Goal: Task Accomplishment & Management: Use online tool/utility

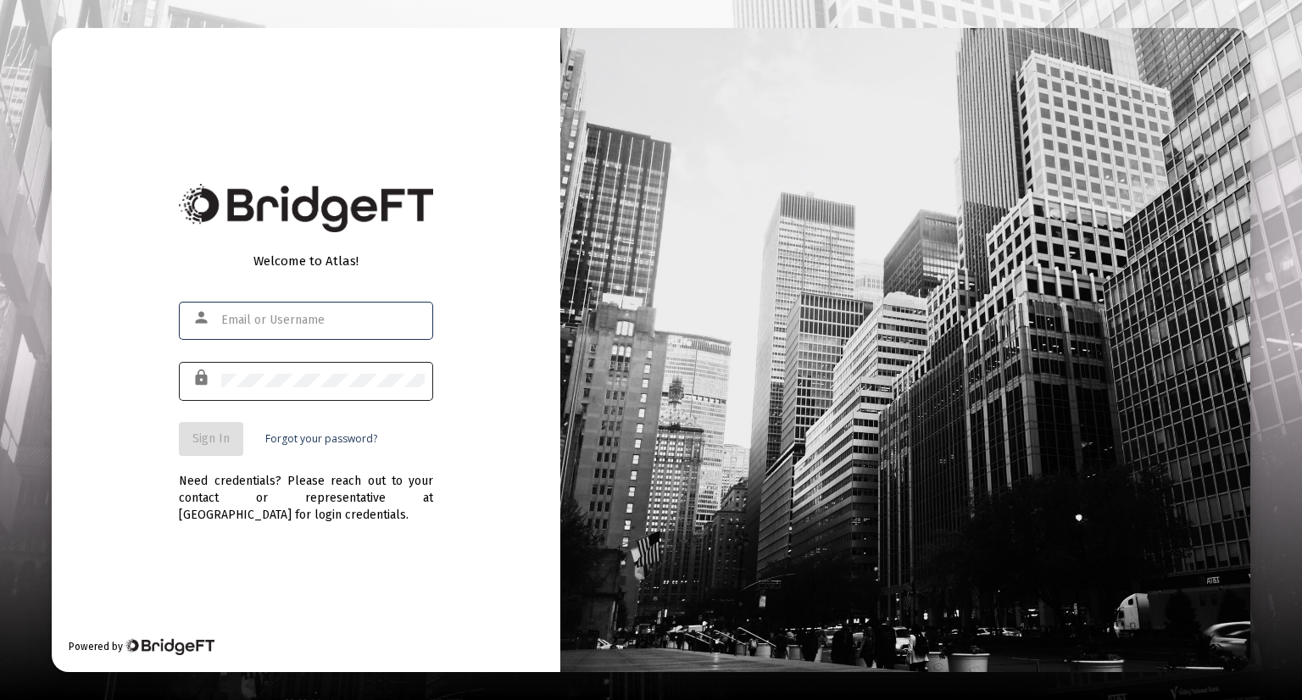
type input "[EMAIL_ADDRESS][DOMAIN_NAME]"
click at [336, 390] on div at bounding box center [322, 380] width 203 height 42
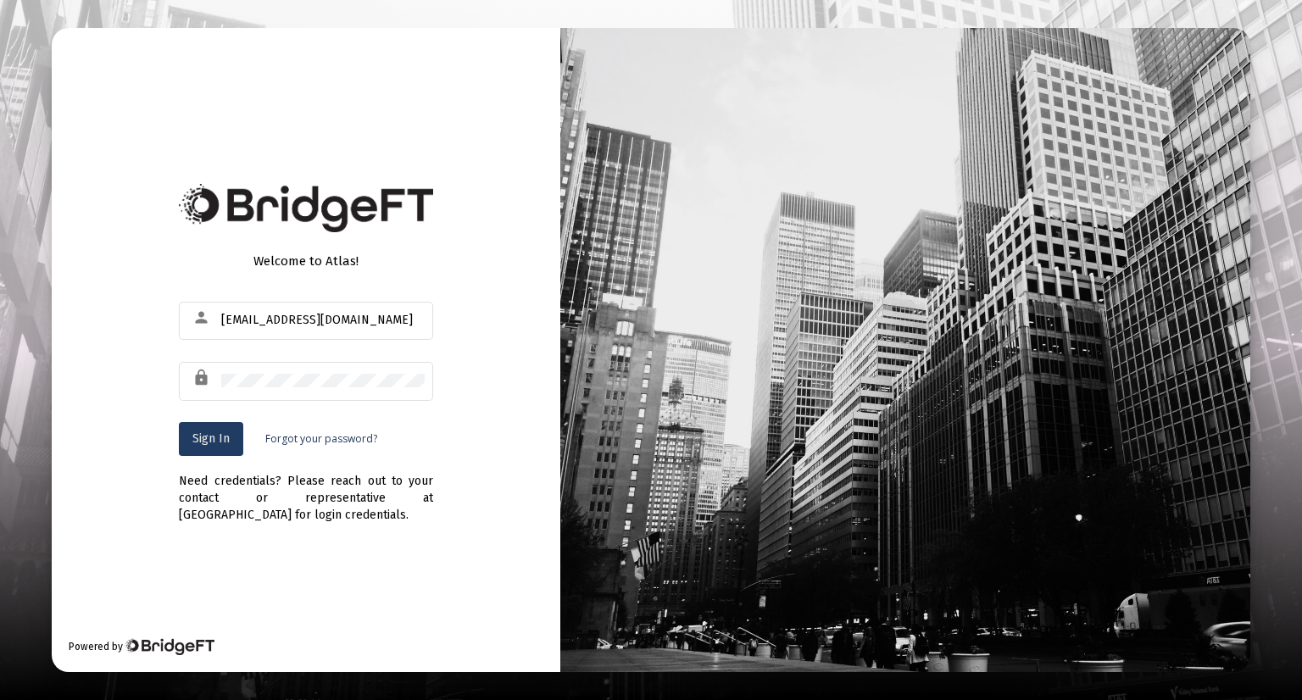
click at [205, 445] on span "Sign In" at bounding box center [210, 438] width 37 height 14
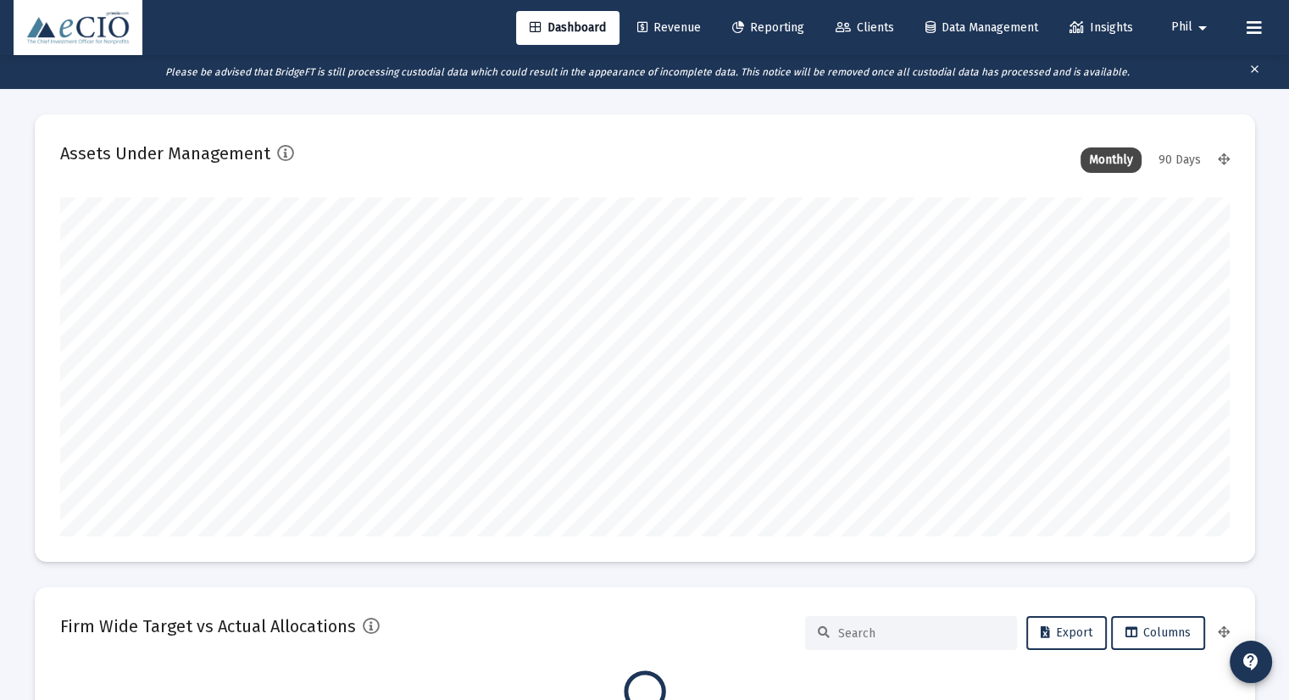
scroll to position [339, 630]
type input "[DATE]"
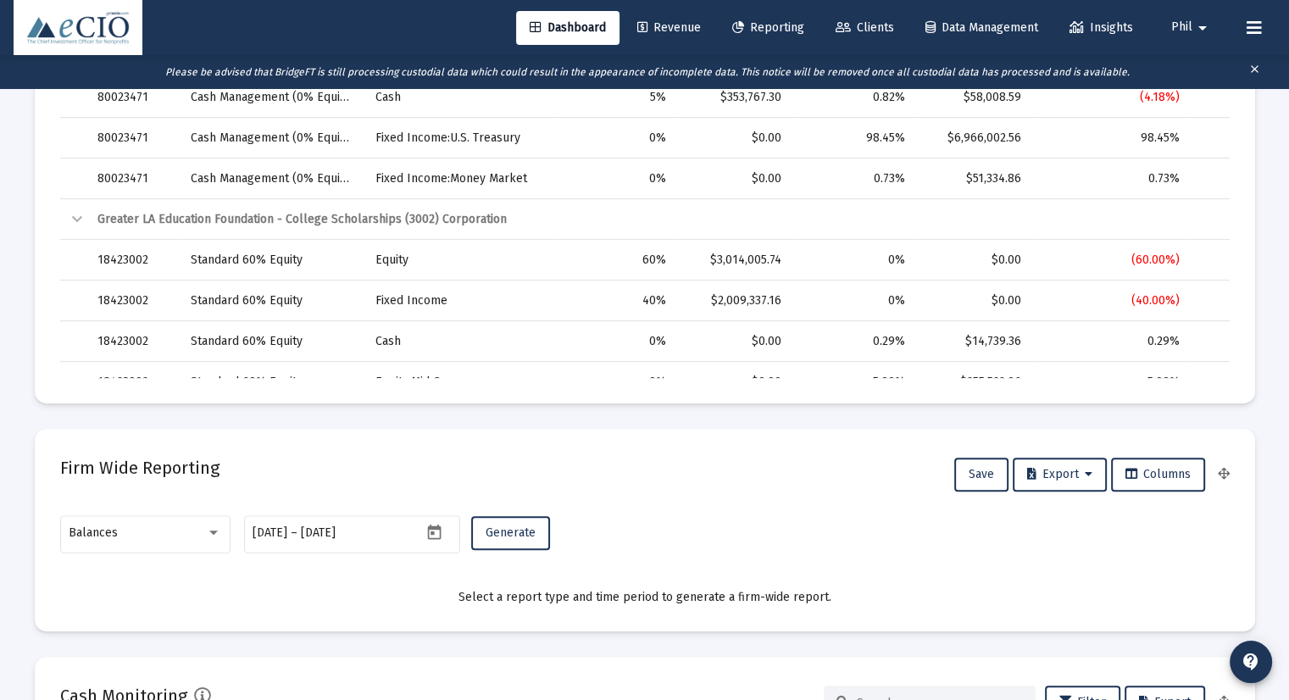
scroll to position [763, 0]
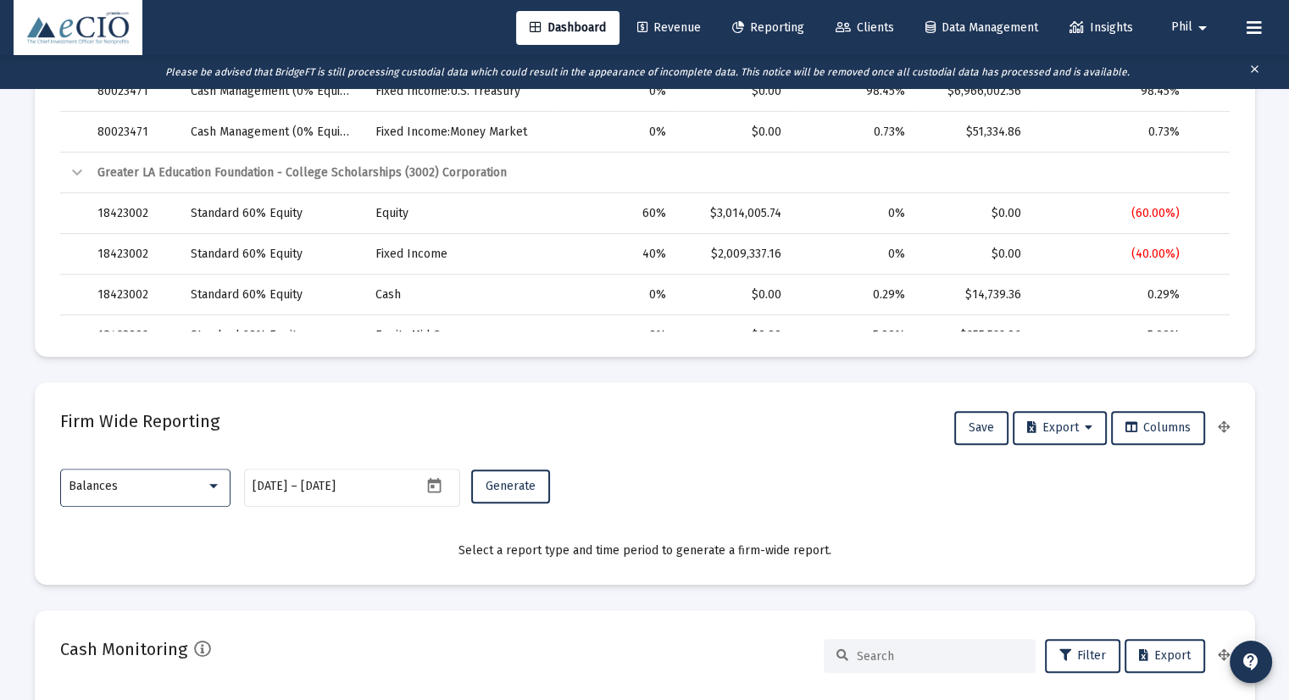
click at [136, 484] on div "Balances" at bounding box center [137, 487] width 137 height 14
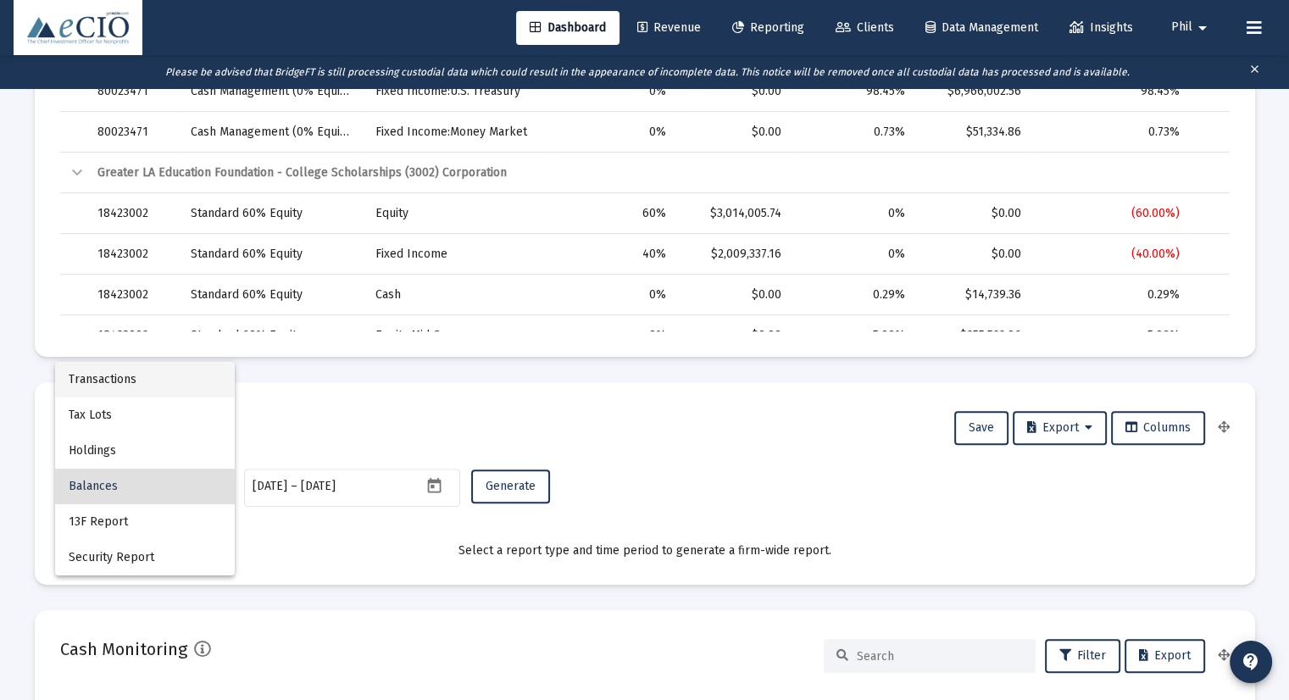
click at [145, 383] on span "Transactions" at bounding box center [145, 380] width 153 height 36
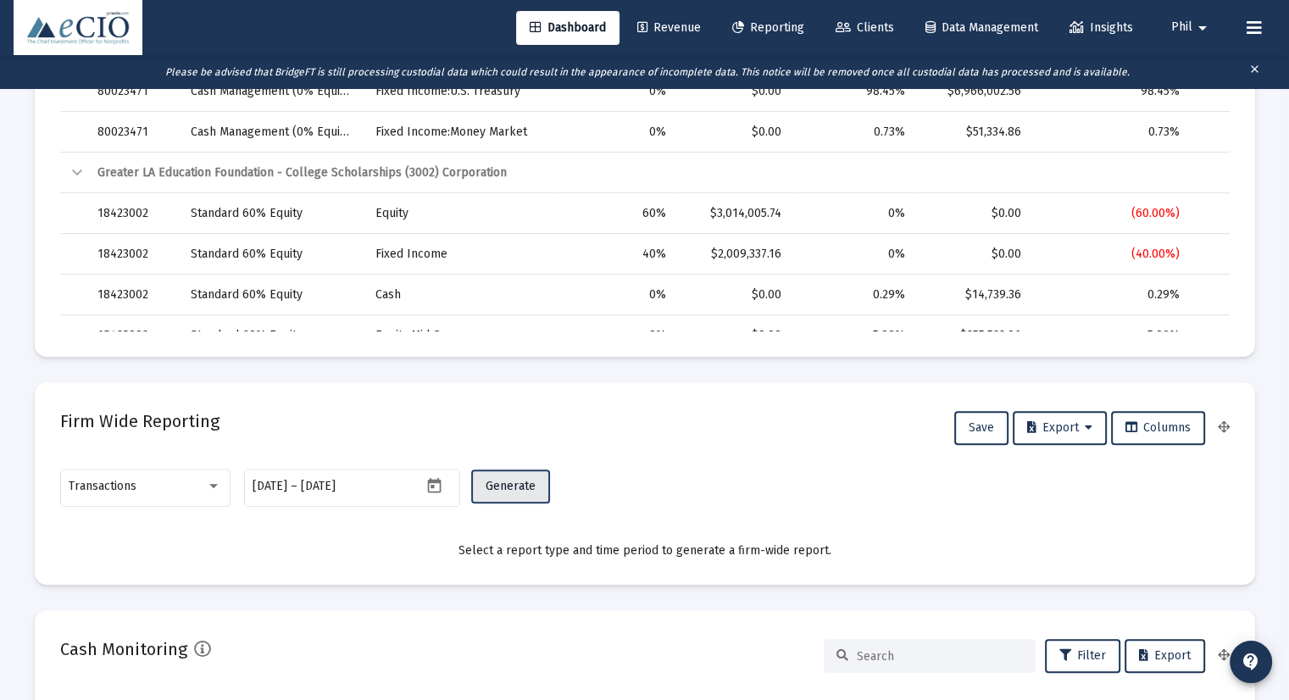
click at [516, 487] on span "Generate" at bounding box center [511, 486] width 50 height 14
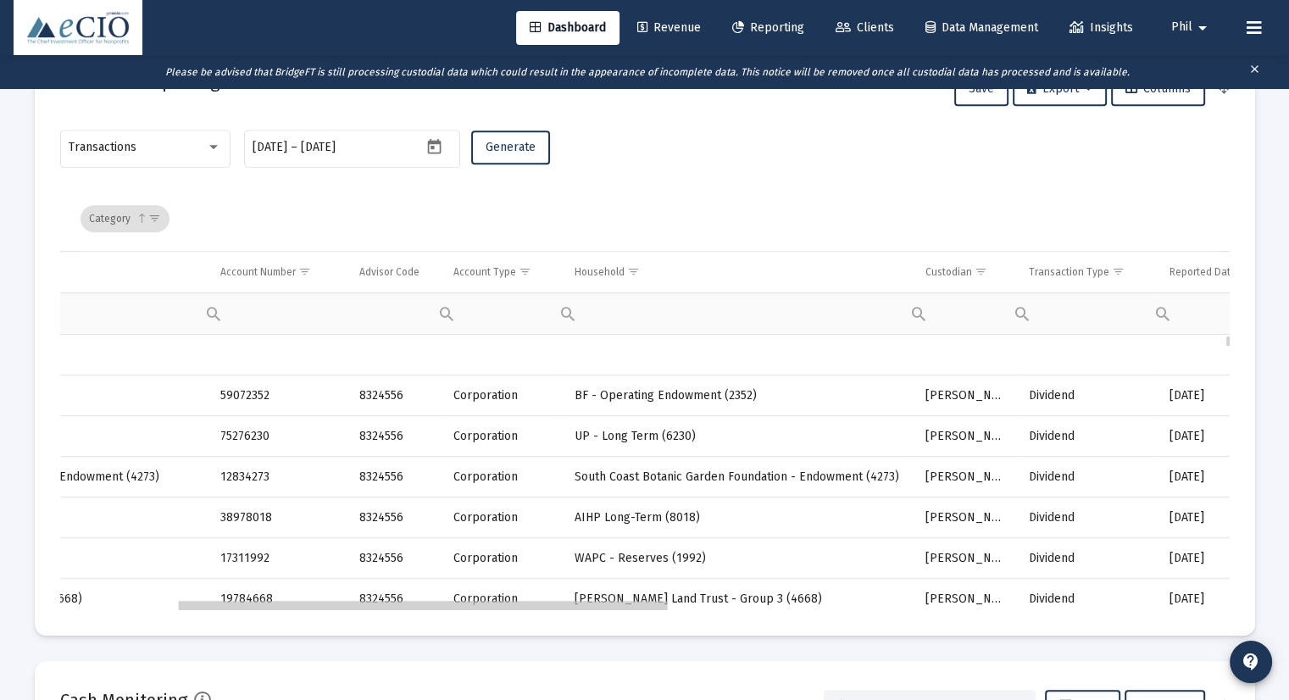
scroll to position [0, 0]
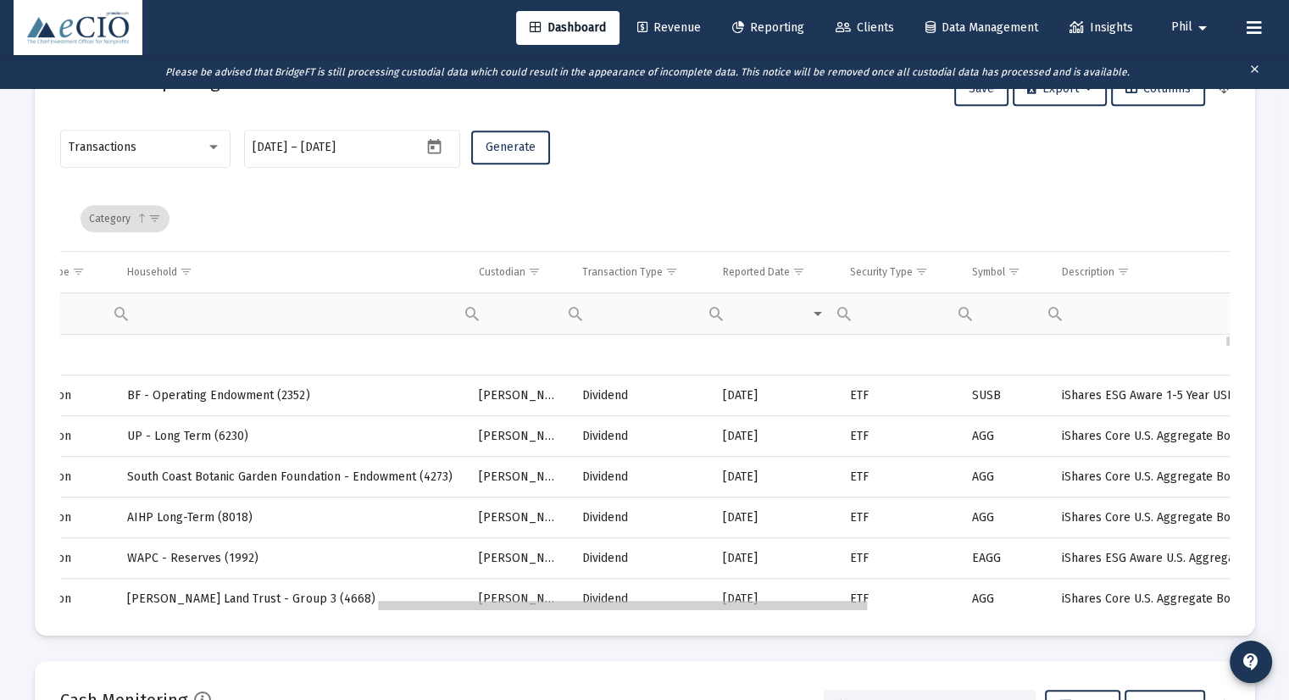
drag, startPoint x: 251, startPoint y: 605, endPoint x: 573, endPoint y: 617, distance: 322.2
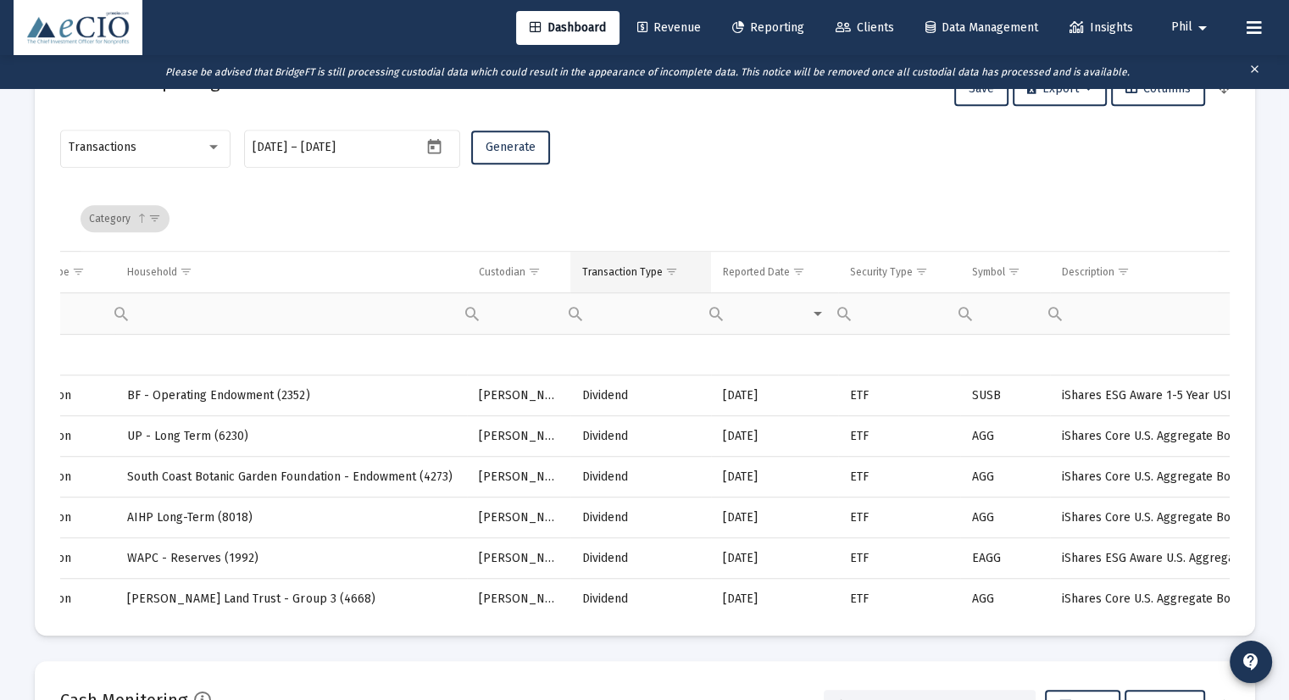
click at [667, 272] on span "Show filter options for column 'Transaction Type'" at bounding box center [671, 271] width 13 height 13
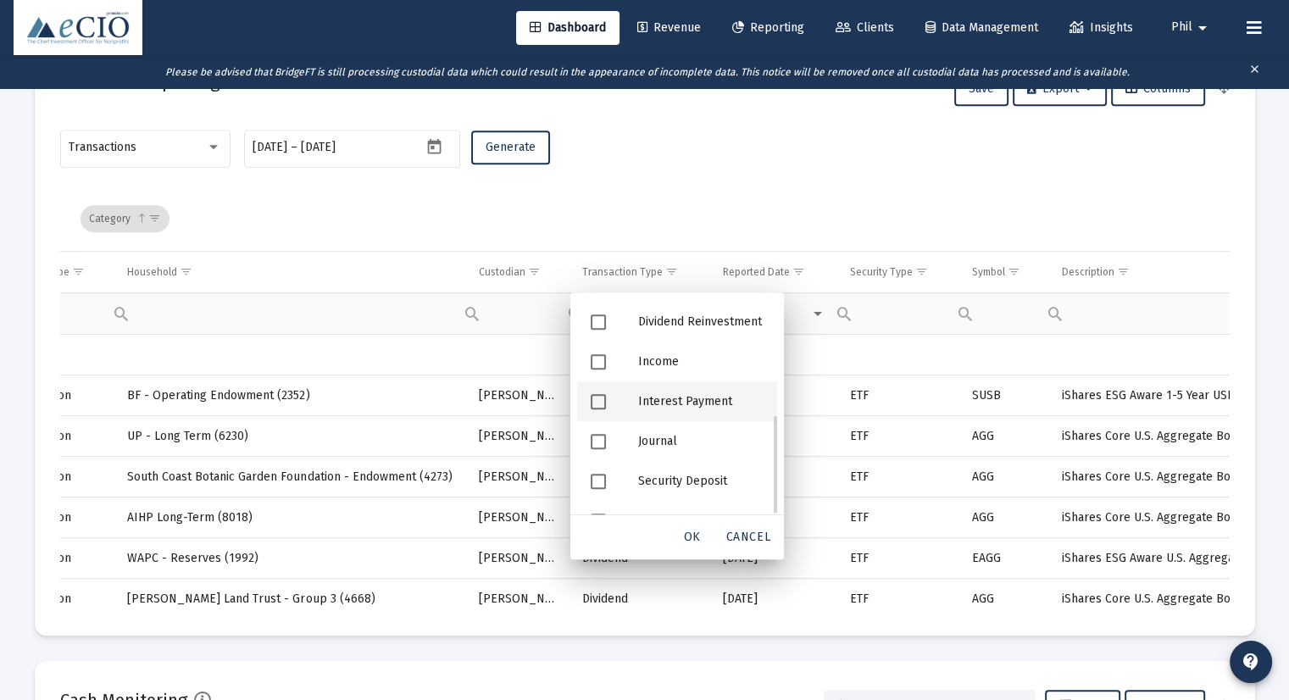
scroll to position [235, 0]
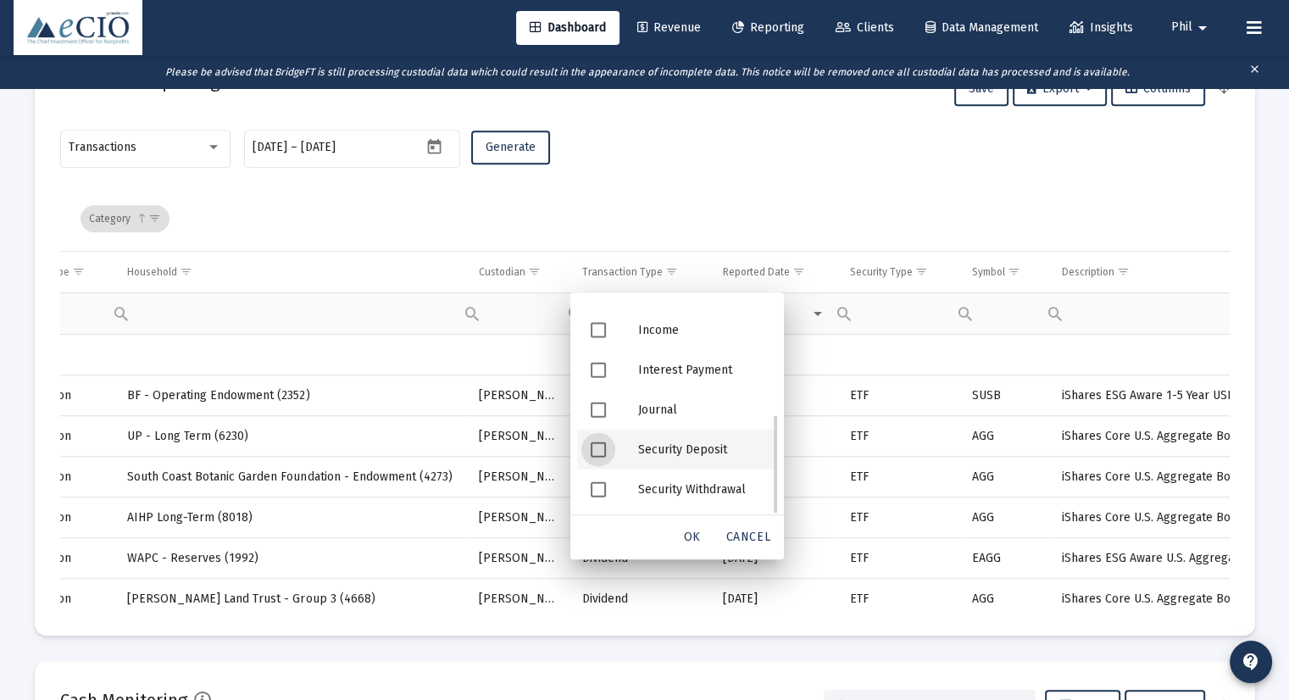
click at [702, 449] on div "Security Deposit" at bounding box center [701, 449] width 153 height 40
click at [691, 537] on span "OK" at bounding box center [692, 537] width 17 height 14
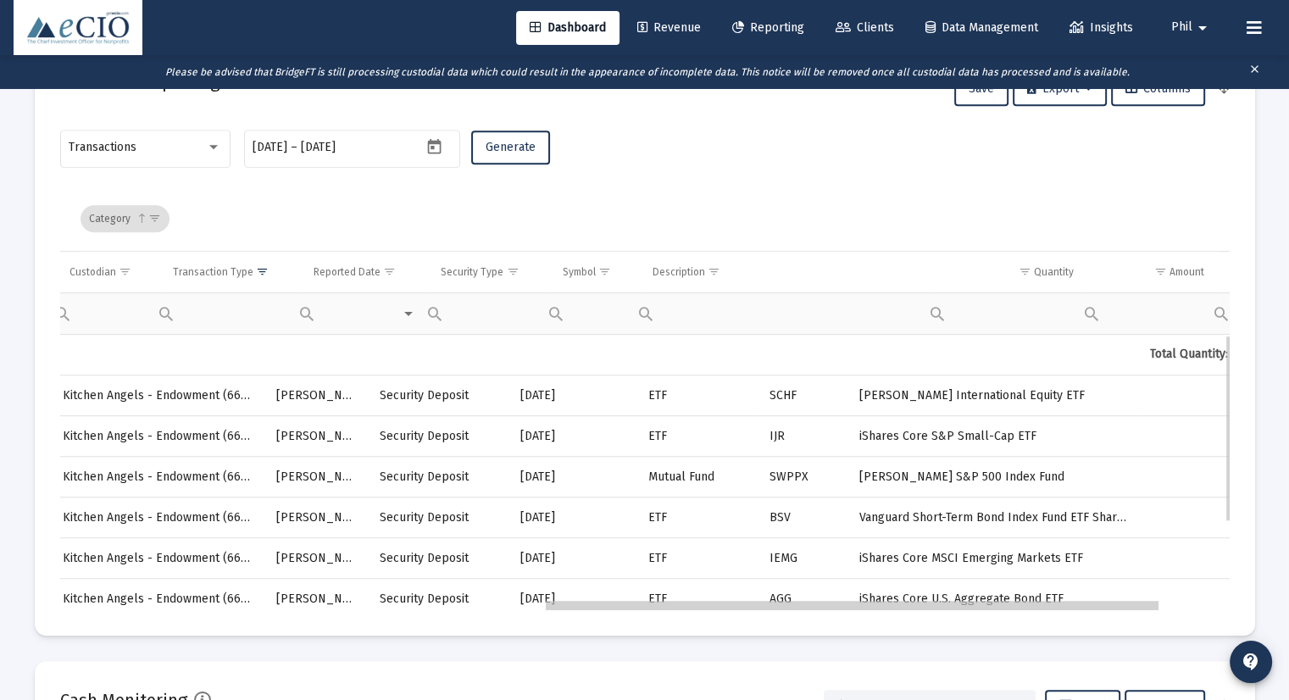
scroll to position [0, 644]
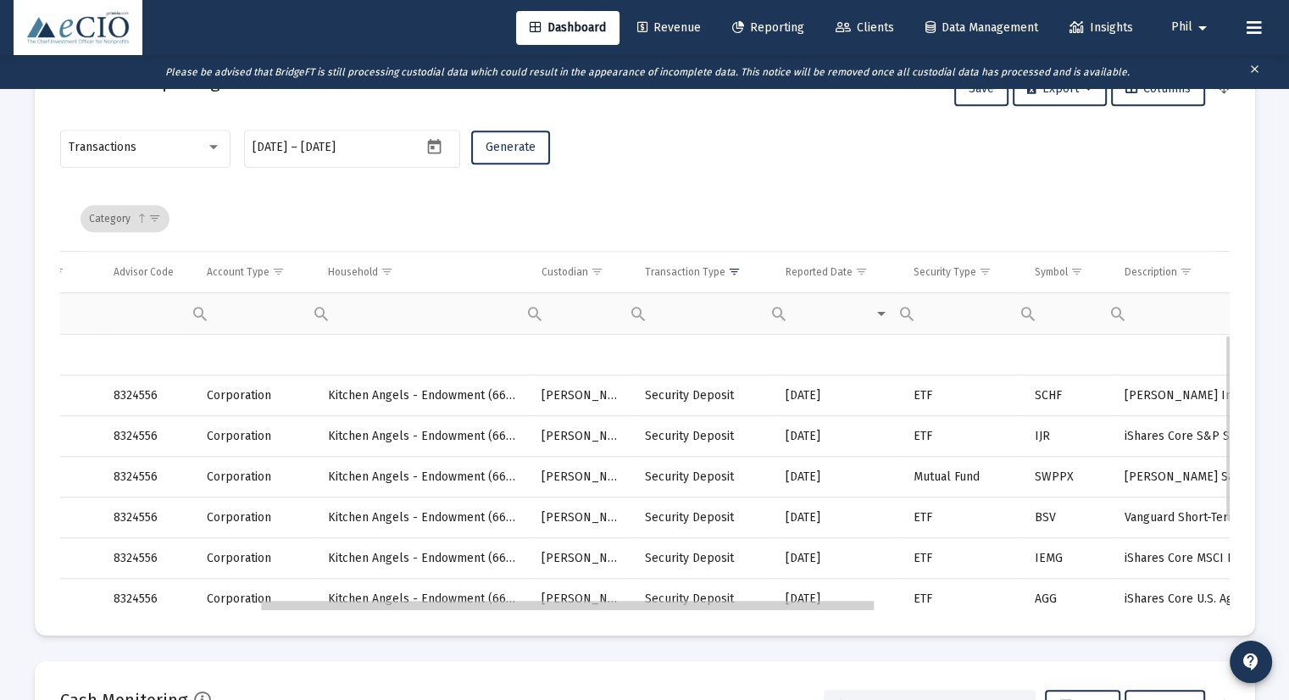
drag, startPoint x: 782, startPoint y: 605, endPoint x: 691, endPoint y: 602, distance: 91.6
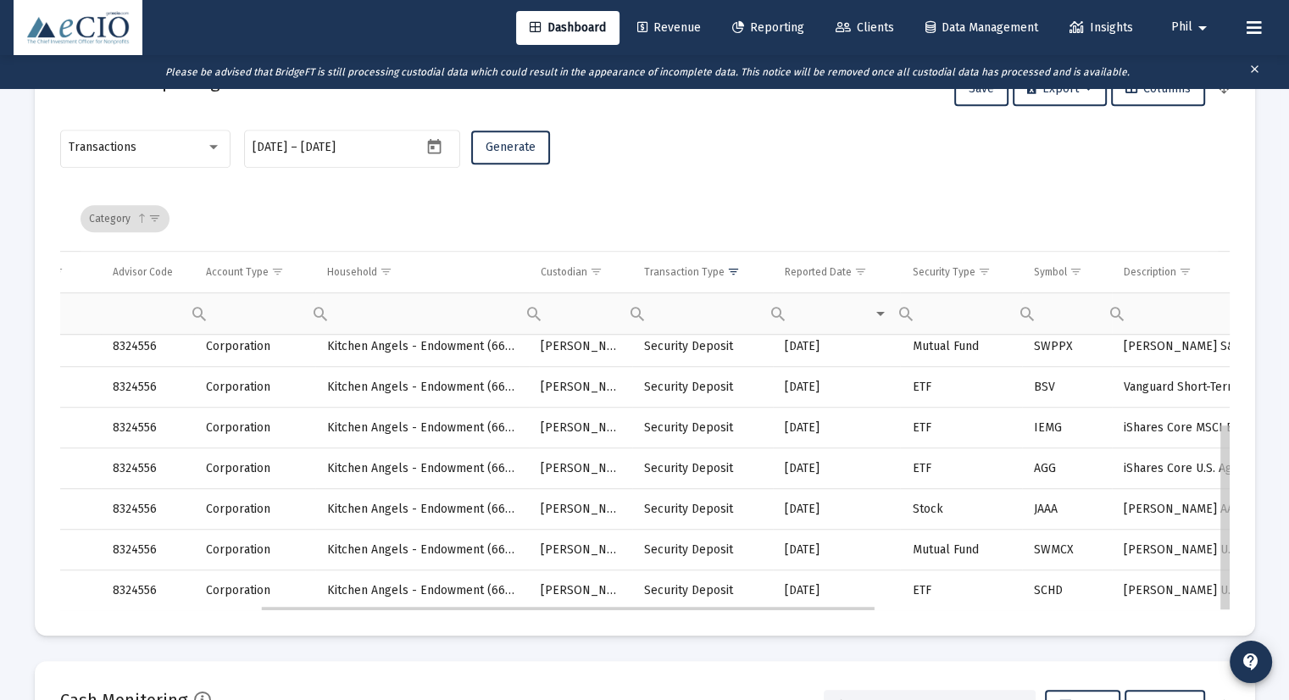
drag, startPoint x: 1222, startPoint y: 370, endPoint x: 1220, endPoint y: 525, distance: 154.2
